Goal: Find specific page/section: Find specific page/section

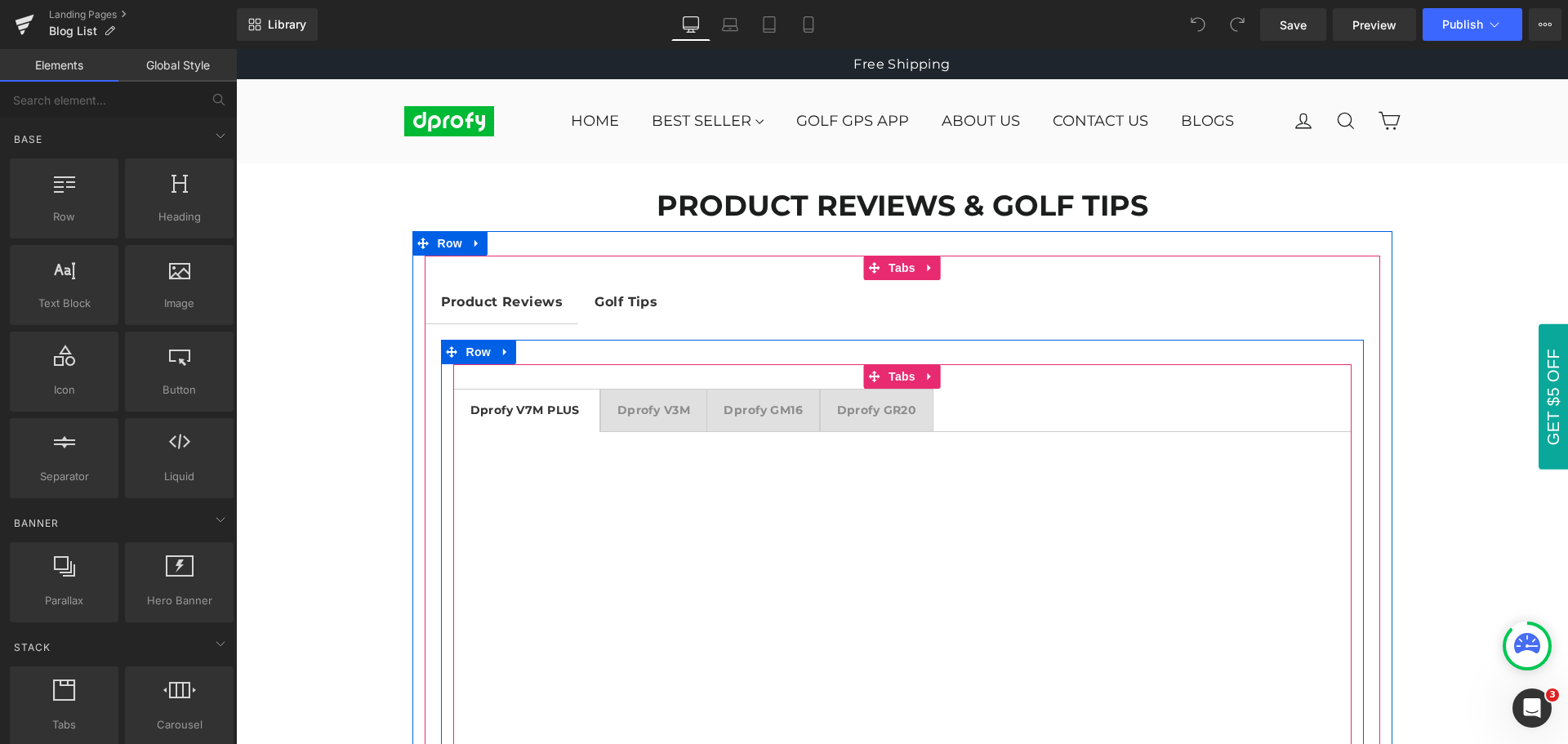
click at [236, 49] on div at bounding box center [236, 49] width 0 height 0
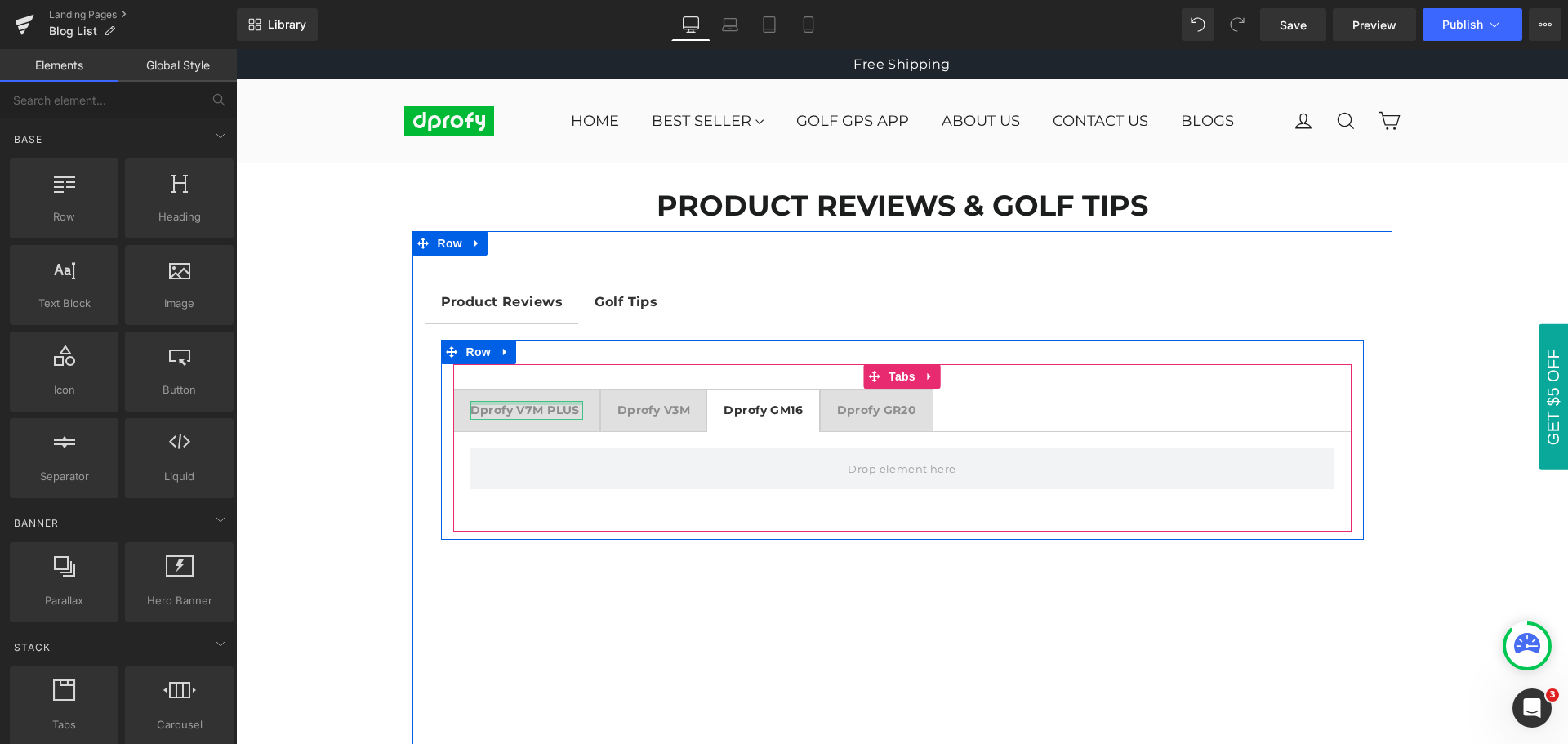
click at [515, 402] on div "Dprofy V7M PLUS Text Block" at bounding box center [527, 409] width 113 height 18
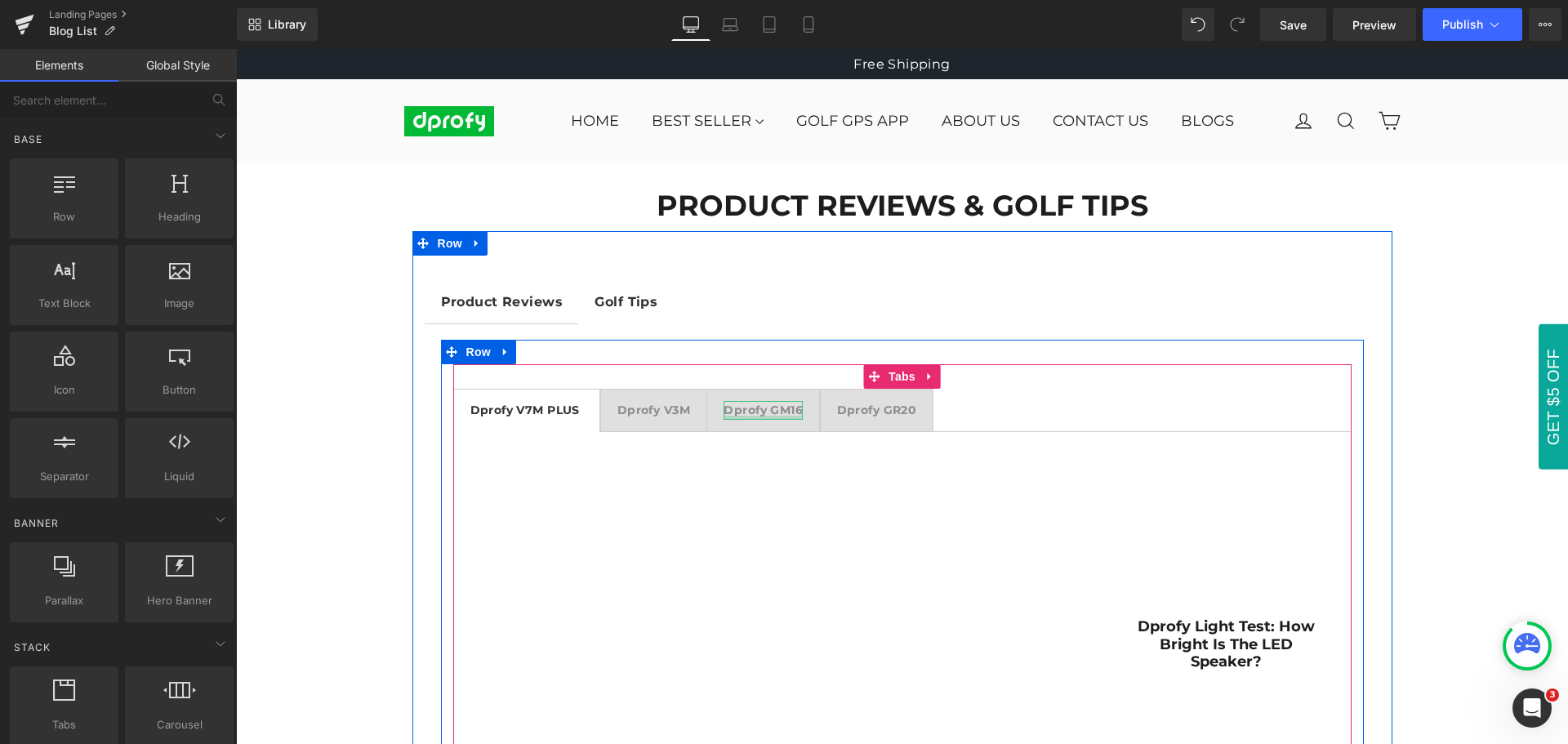
click at [768, 416] on div at bounding box center [764, 418] width 79 height 4
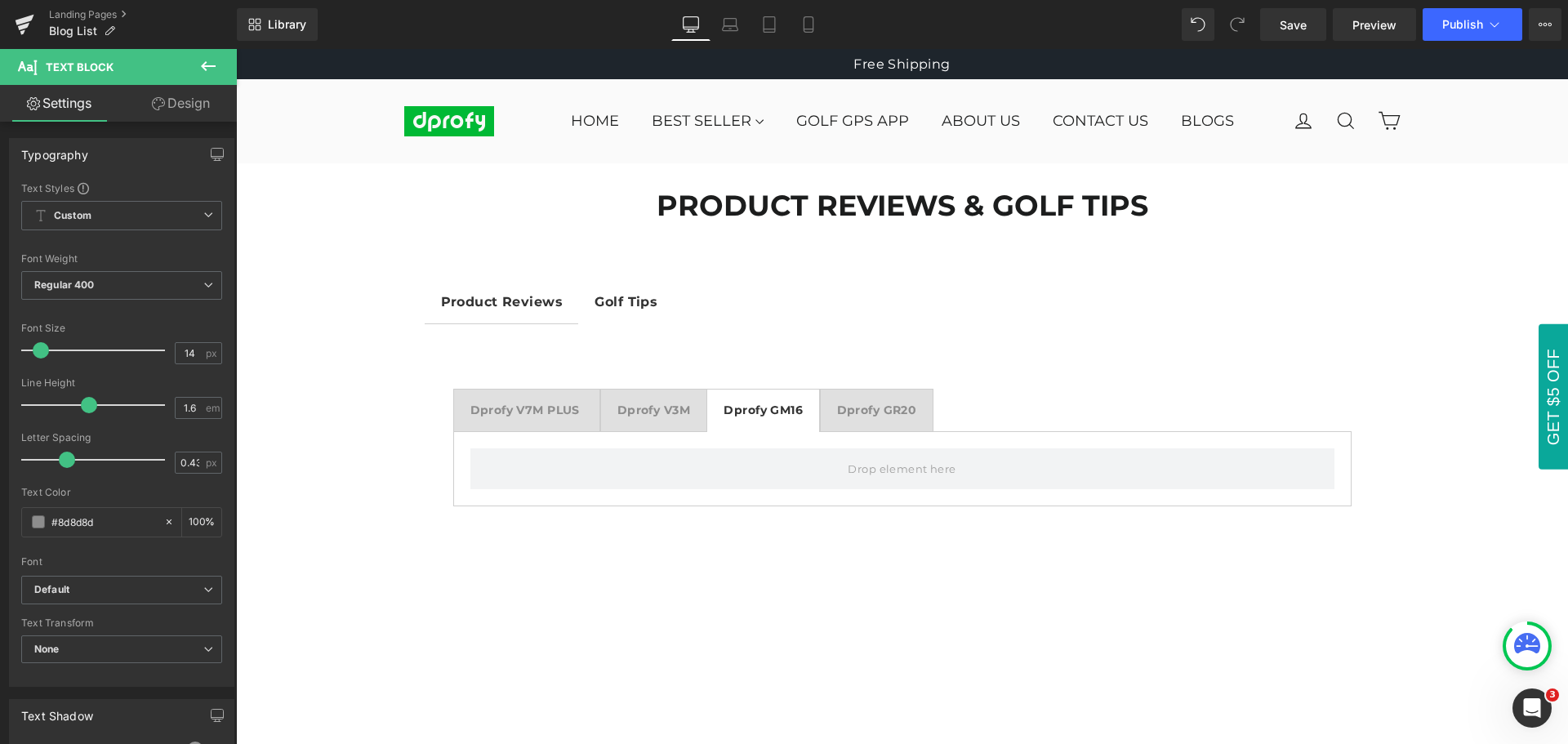
click at [204, 69] on icon at bounding box center [208, 66] width 14 height 10
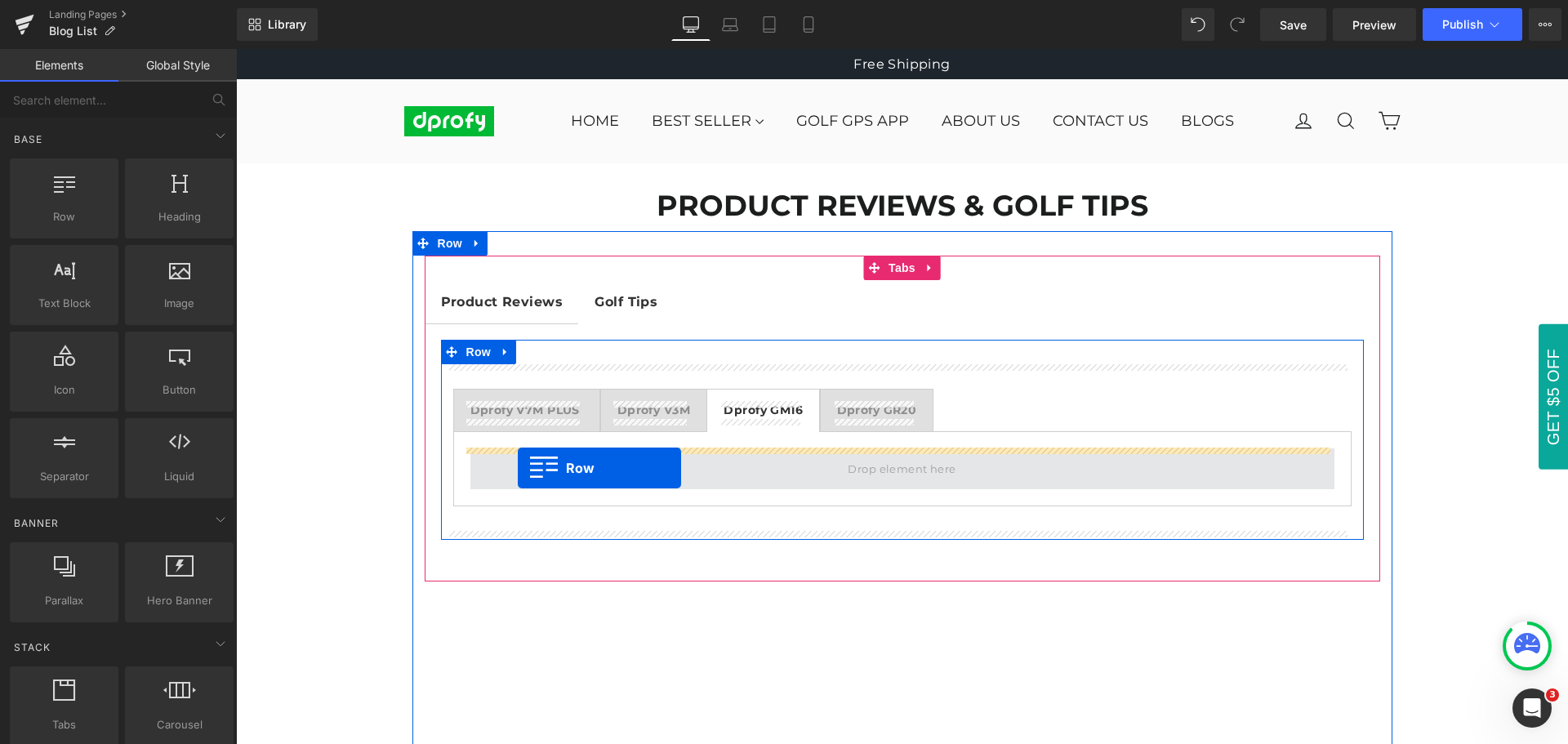
drag, startPoint x: 296, startPoint y: 249, endPoint x: 518, endPoint y: 468, distance: 311.8
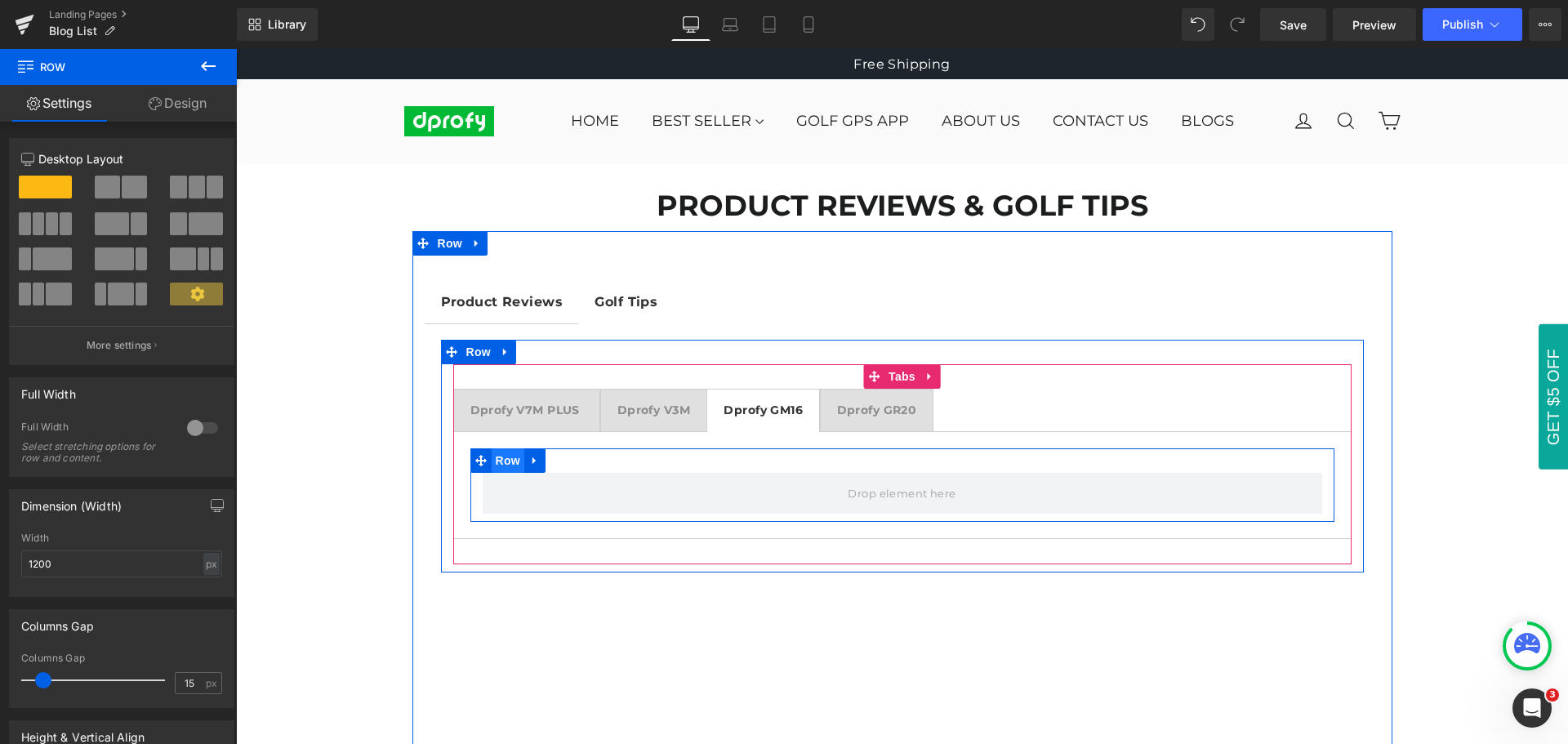
click at [502, 462] on span "Row" at bounding box center [507, 460] width 33 height 25
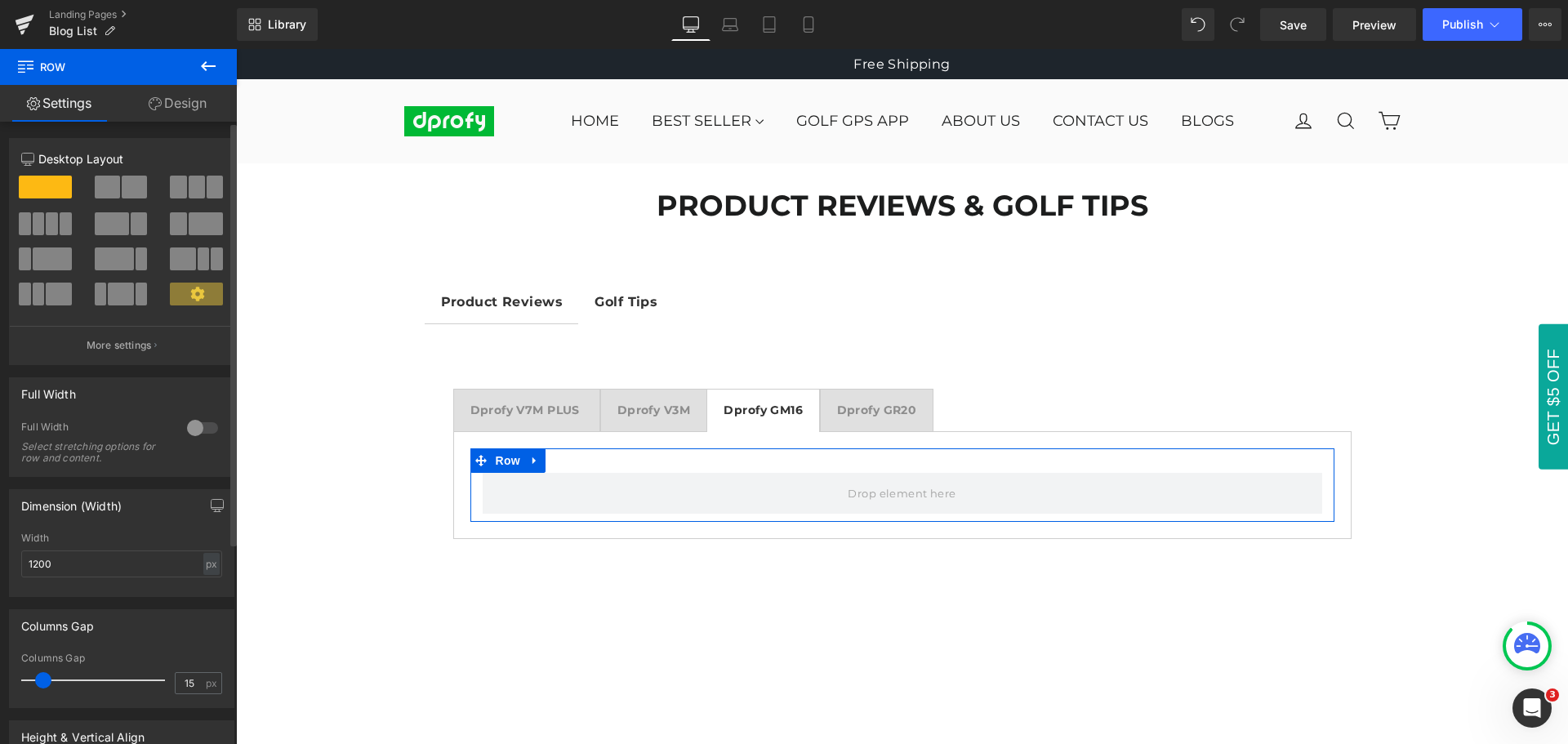
click at [52, 225] on span at bounding box center [52, 223] width 12 height 23
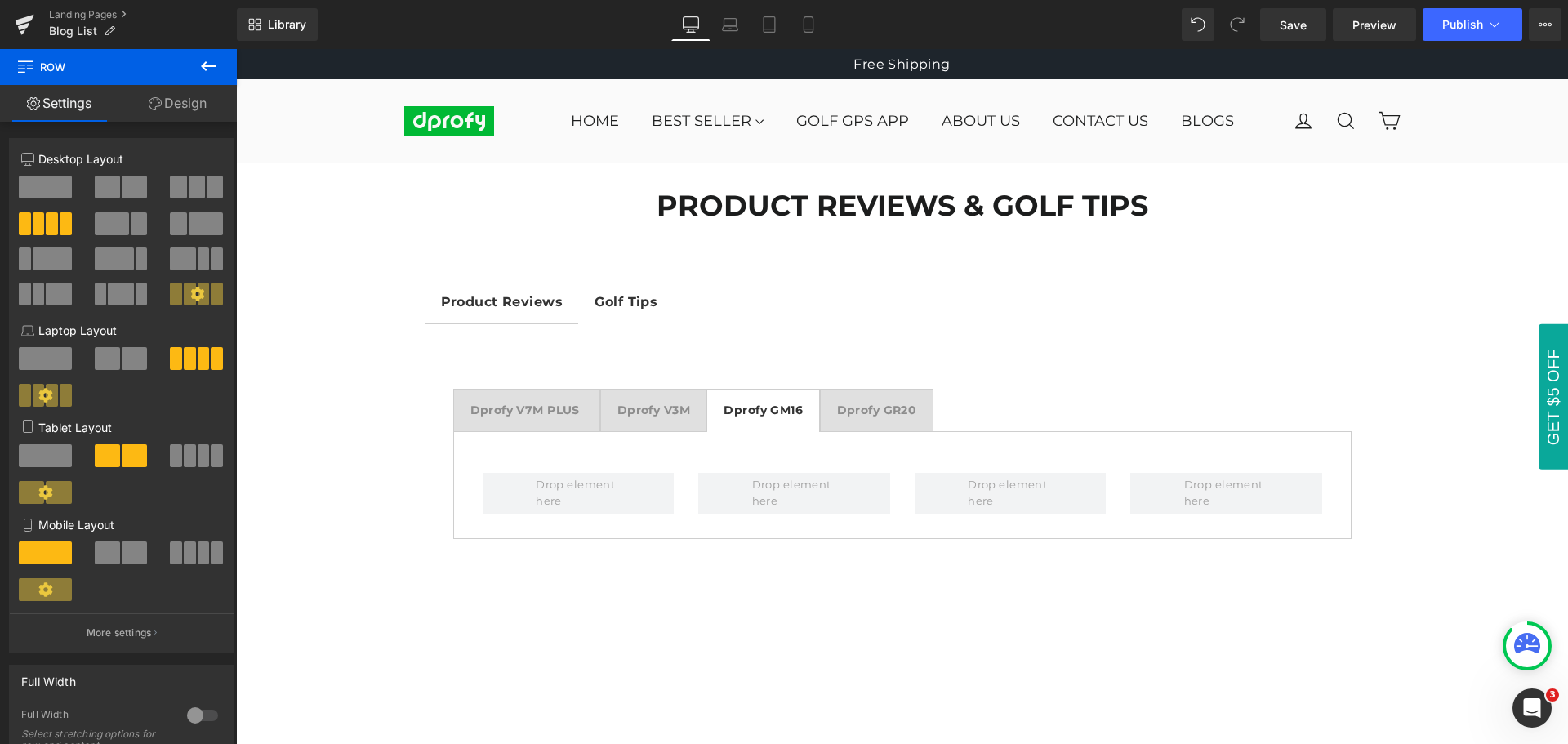
click at [220, 63] on button at bounding box center [208, 67] width 58 height 36
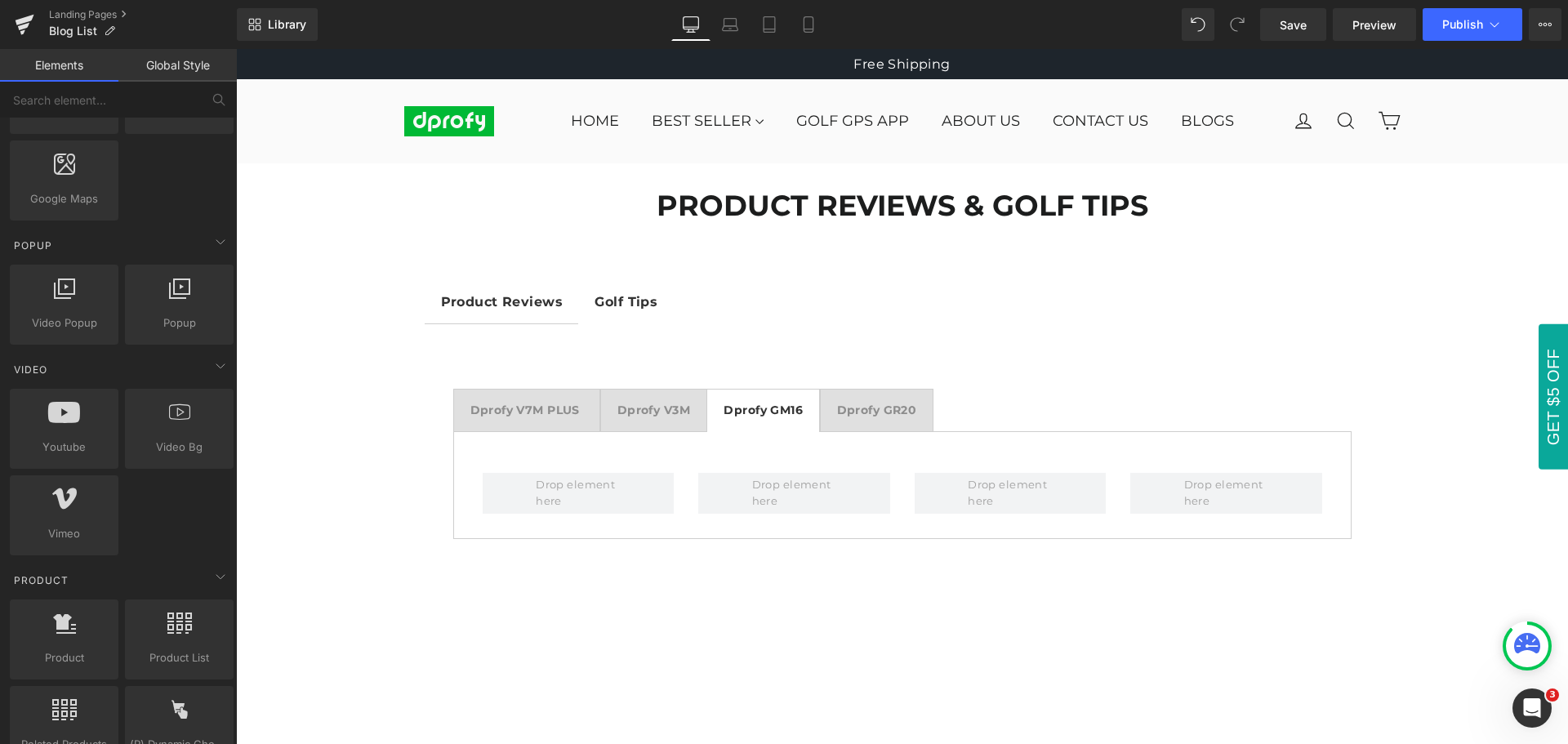
scroll to position [980, 0]
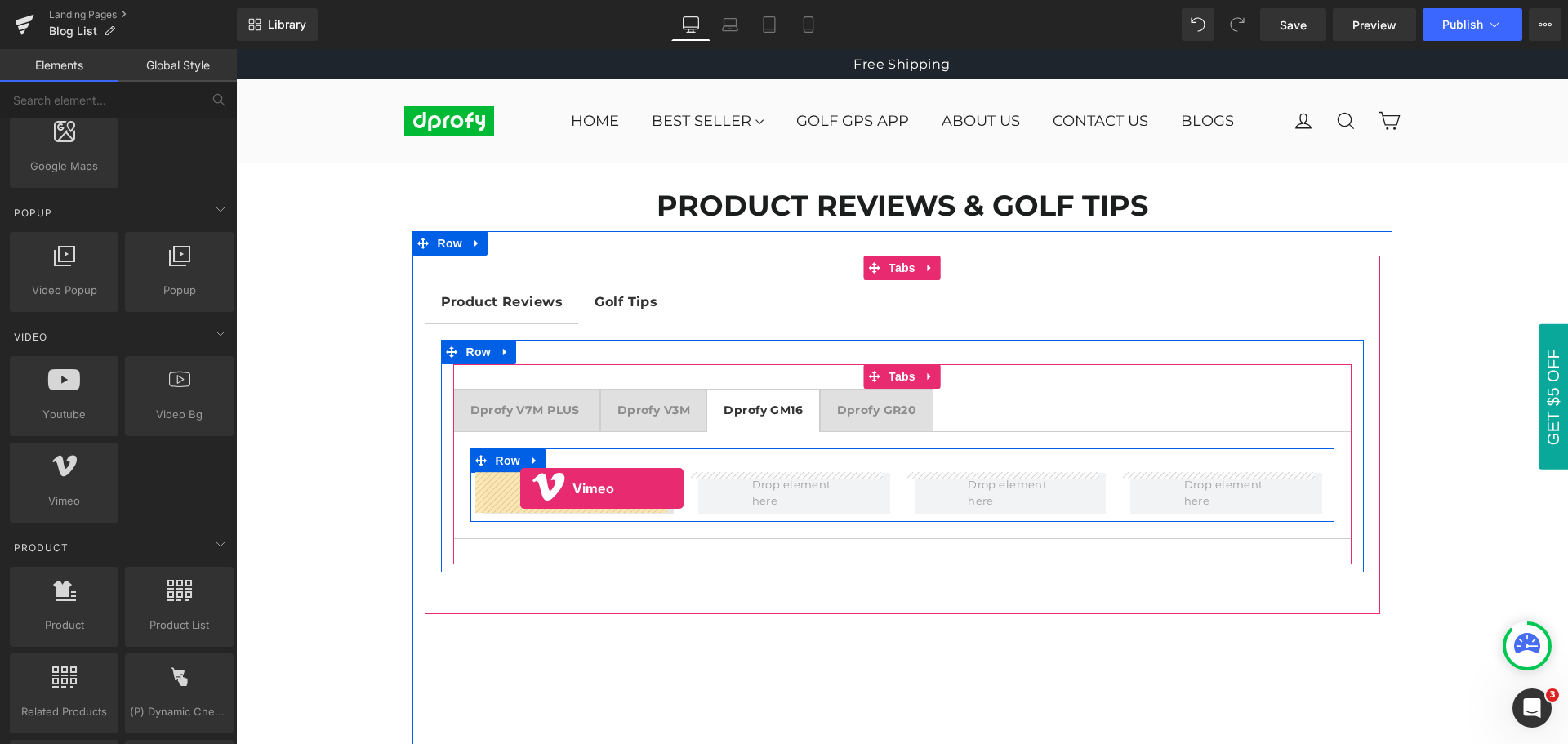
drag, startPoint x: 298, startPoint y: 537, endPoint x: 520, endPoint y: 488, distance: 227.3
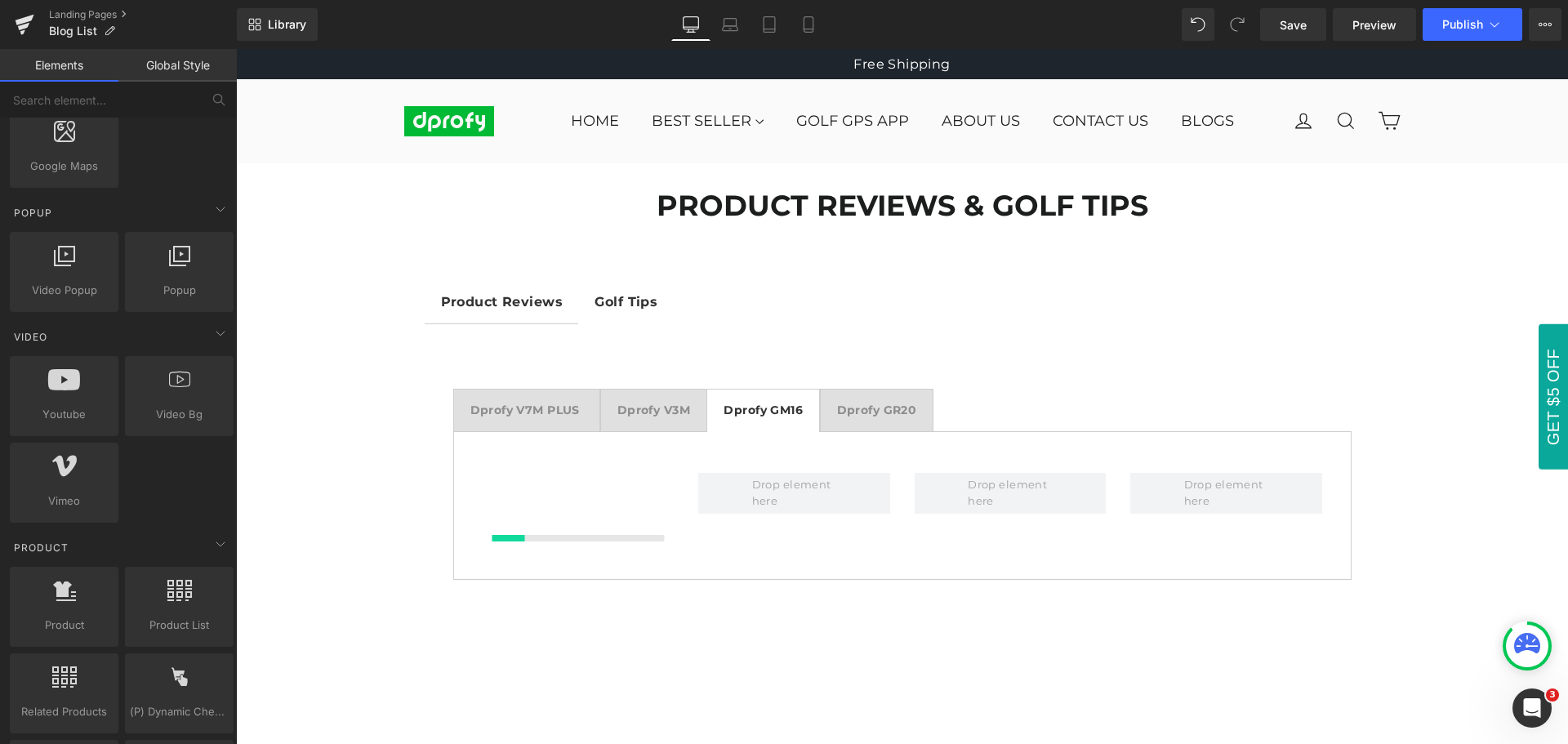
click at [1051, 25] on div "Library Desktop Desktop Laptop Tablet Mobile Save Preview Publish Scheduled Vie…" at bounding box center [902, 25] width 1331 height 33
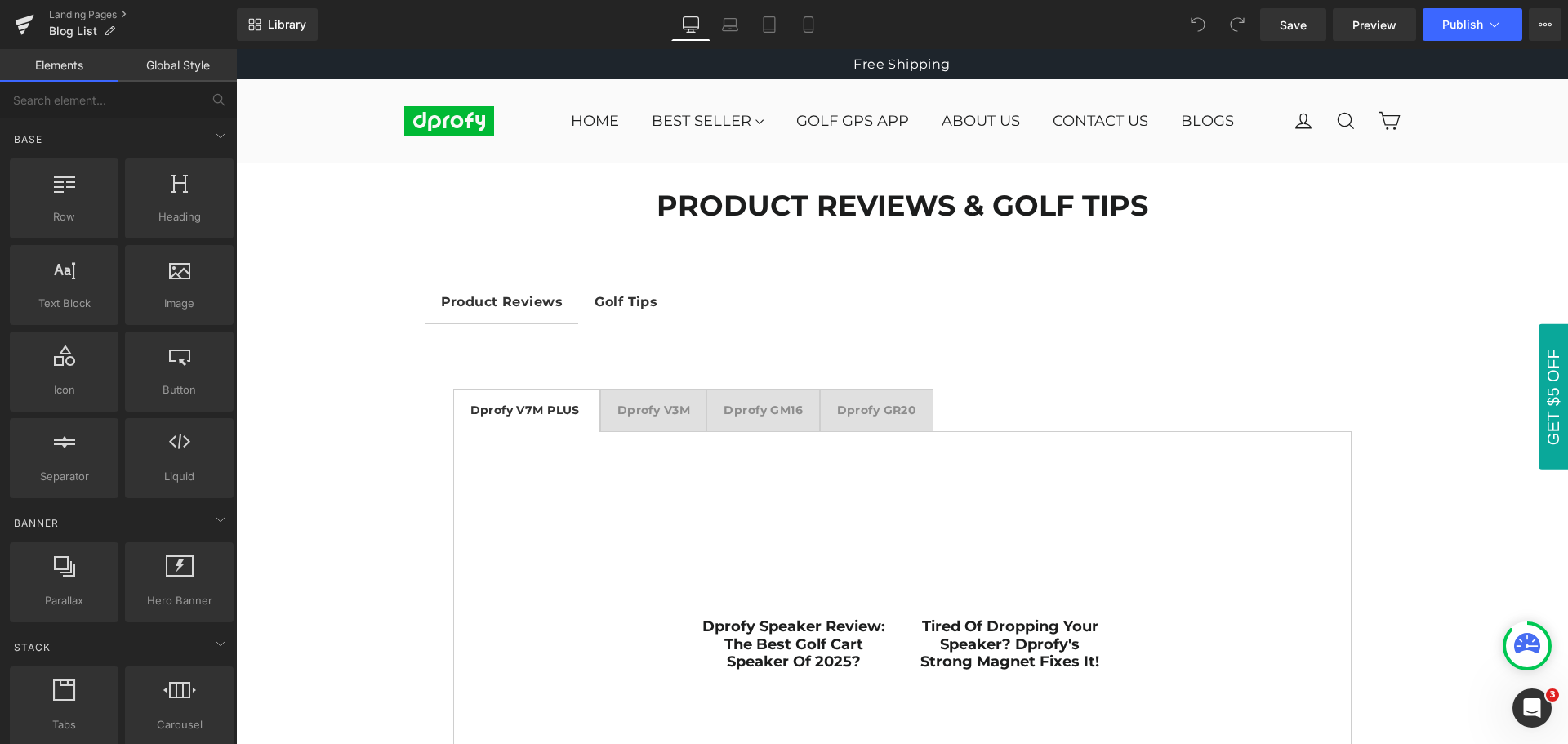
click at [236, 49] on div at bounding box center [236, 49] width 0 height 0
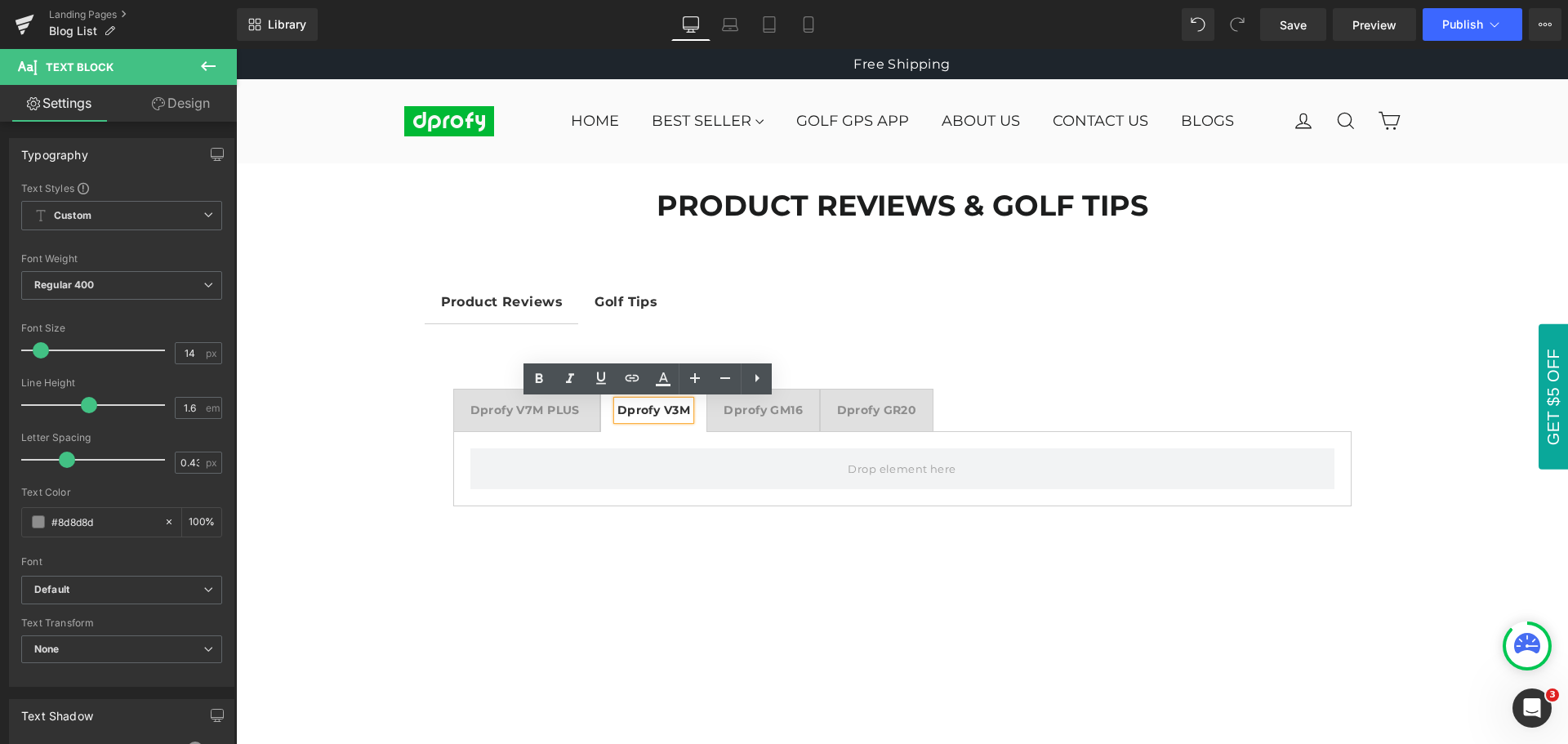
click at [236, 49] on div at bounding box center [236, 49] width 0 height 0
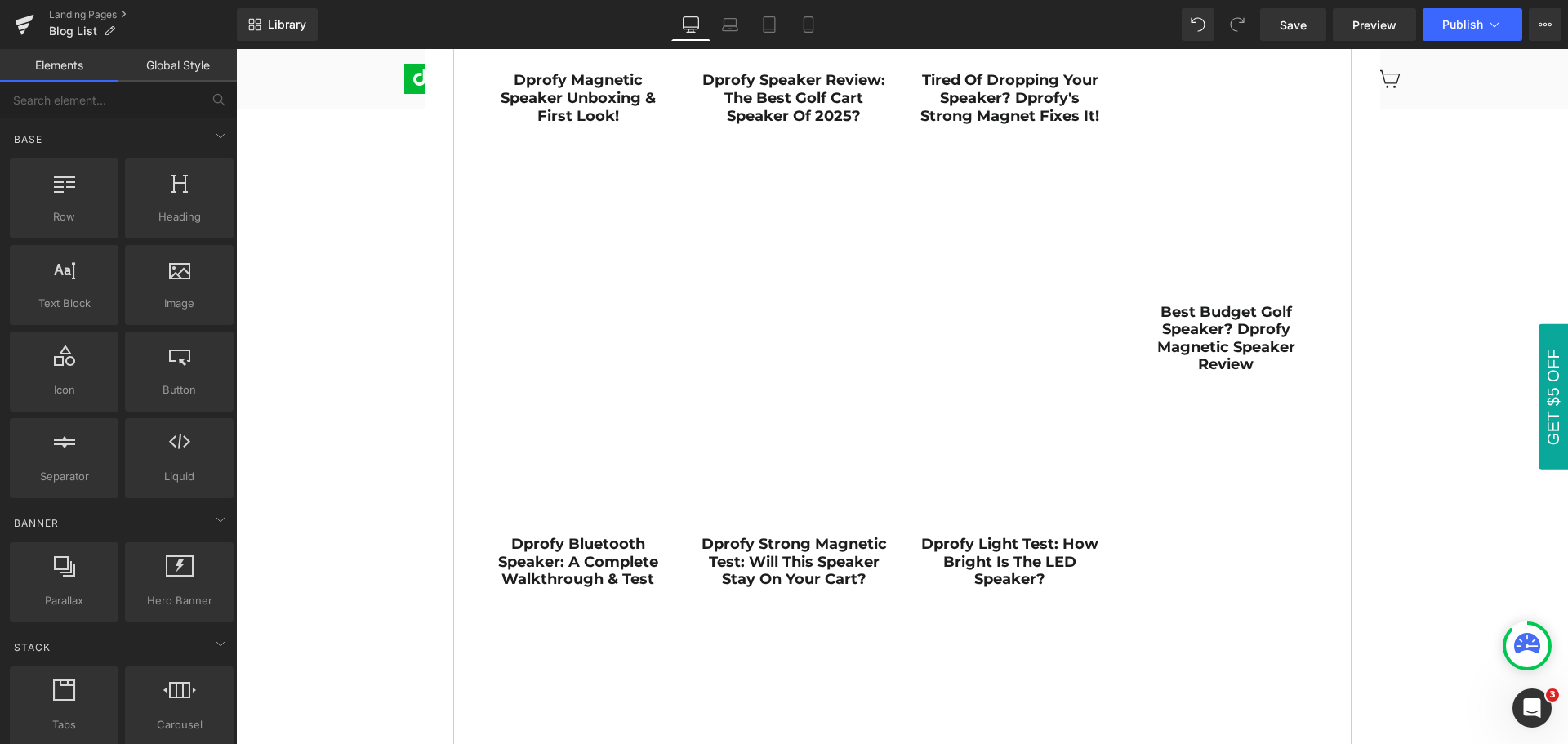
scroll to position [817, 0]
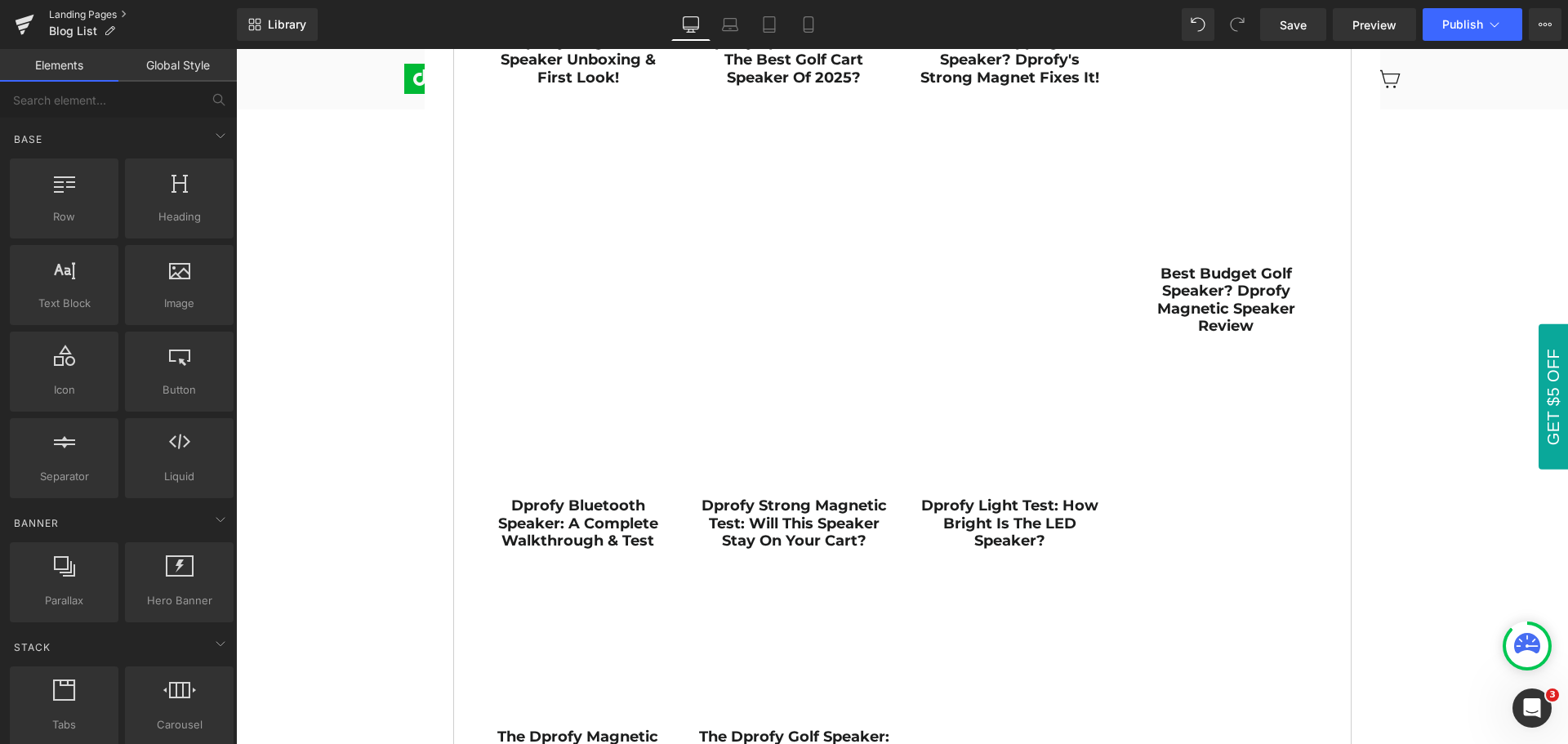
click at [68, 15] on link "Landing Pages" at bounding box center [143, 14] width 188 height 13
